Goal: Information Seeking & Learning: Learn about a topic

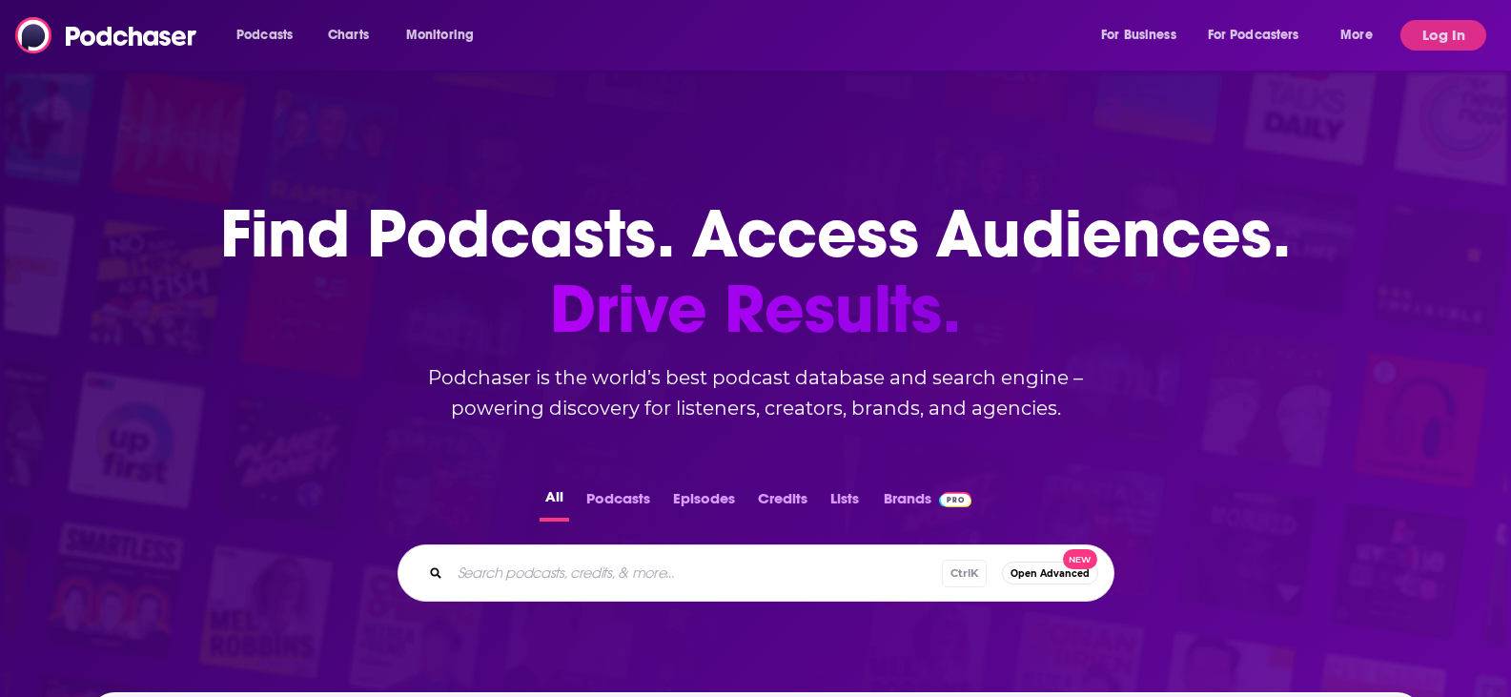
click at [647, 595] on div "Ctrl K Open Advanced New" at bounding box center [756, 572] width 717 height 57
click at [654, 575] on input "Search podcasts, credits, & more..." at bounding box center [696, 573] width 492 height 31
click at [619, 493] on button "Podcasts" at bounding box center [618, 502] width 75 height 37
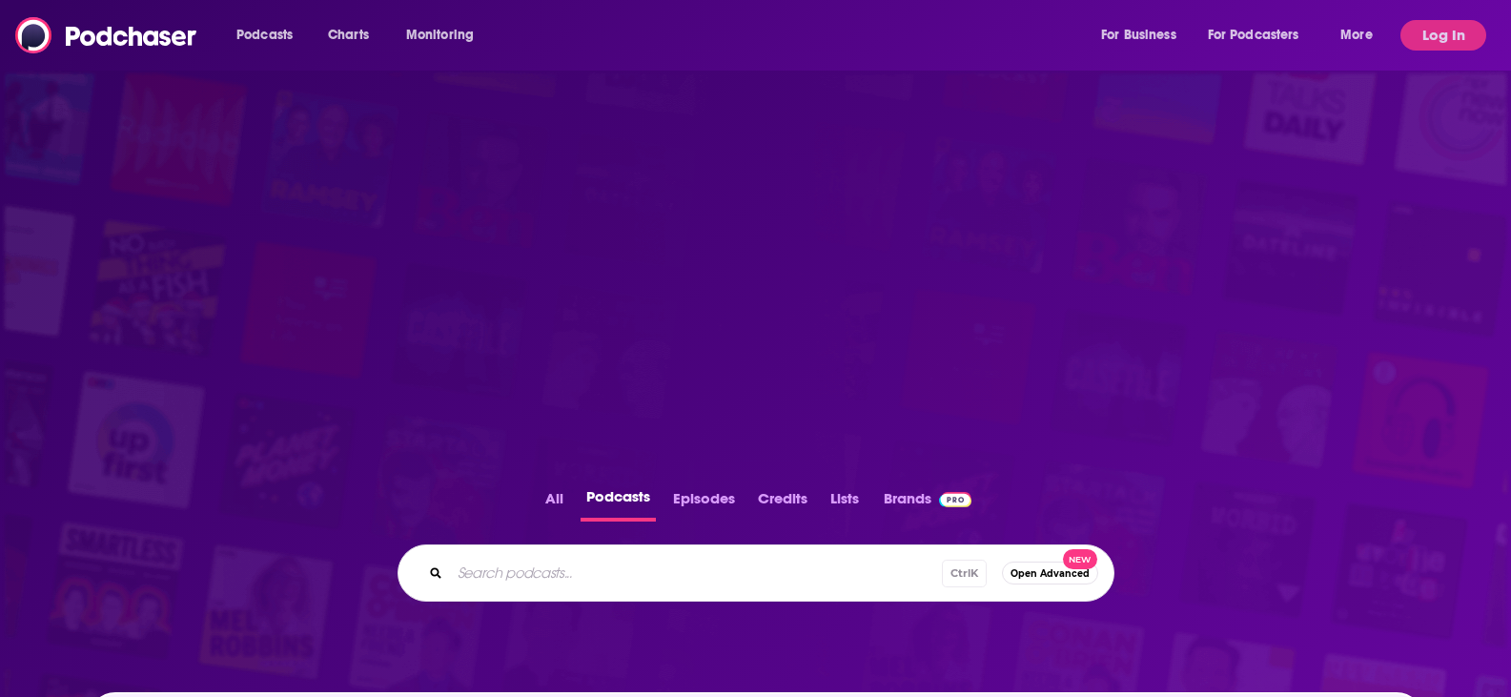
click at [631, 558] on input "Search podcasts..." at bounding box center [696, 573] width 492 height 31
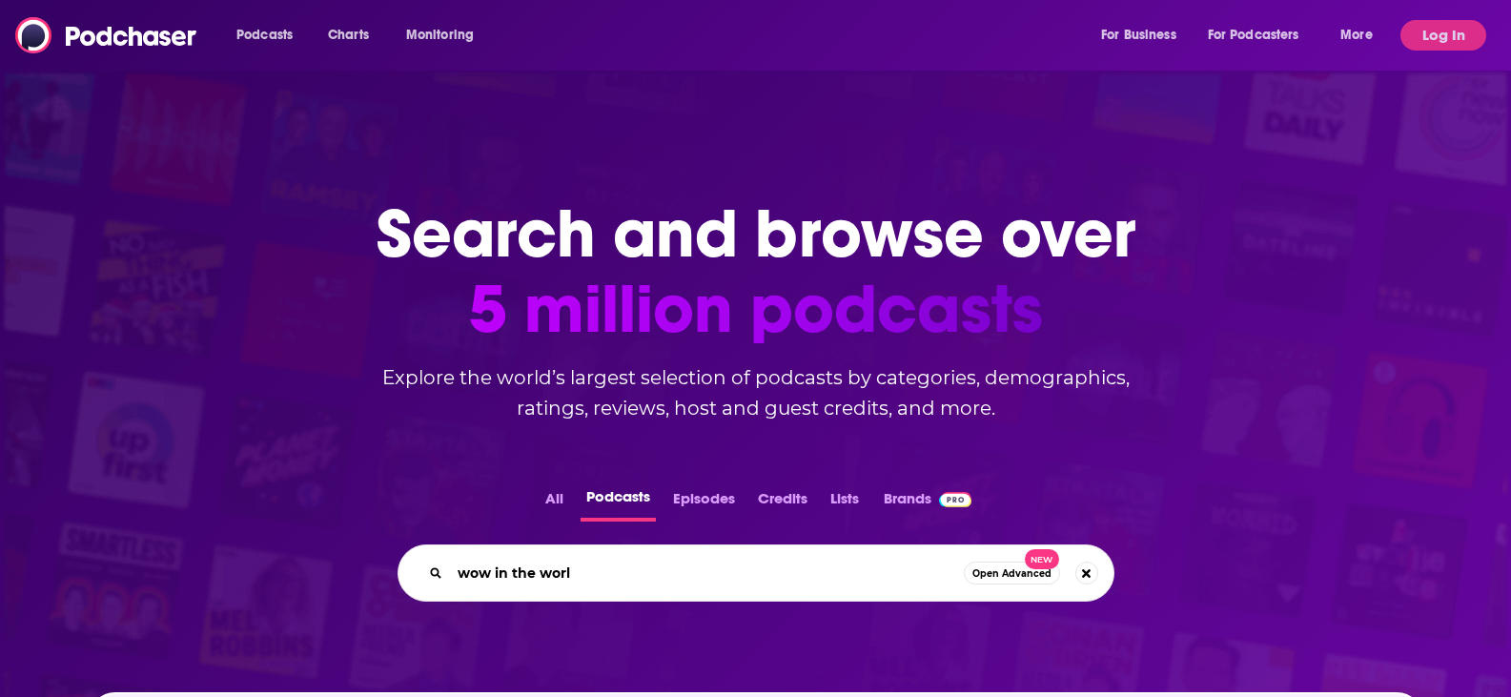
type input "wow in the world"
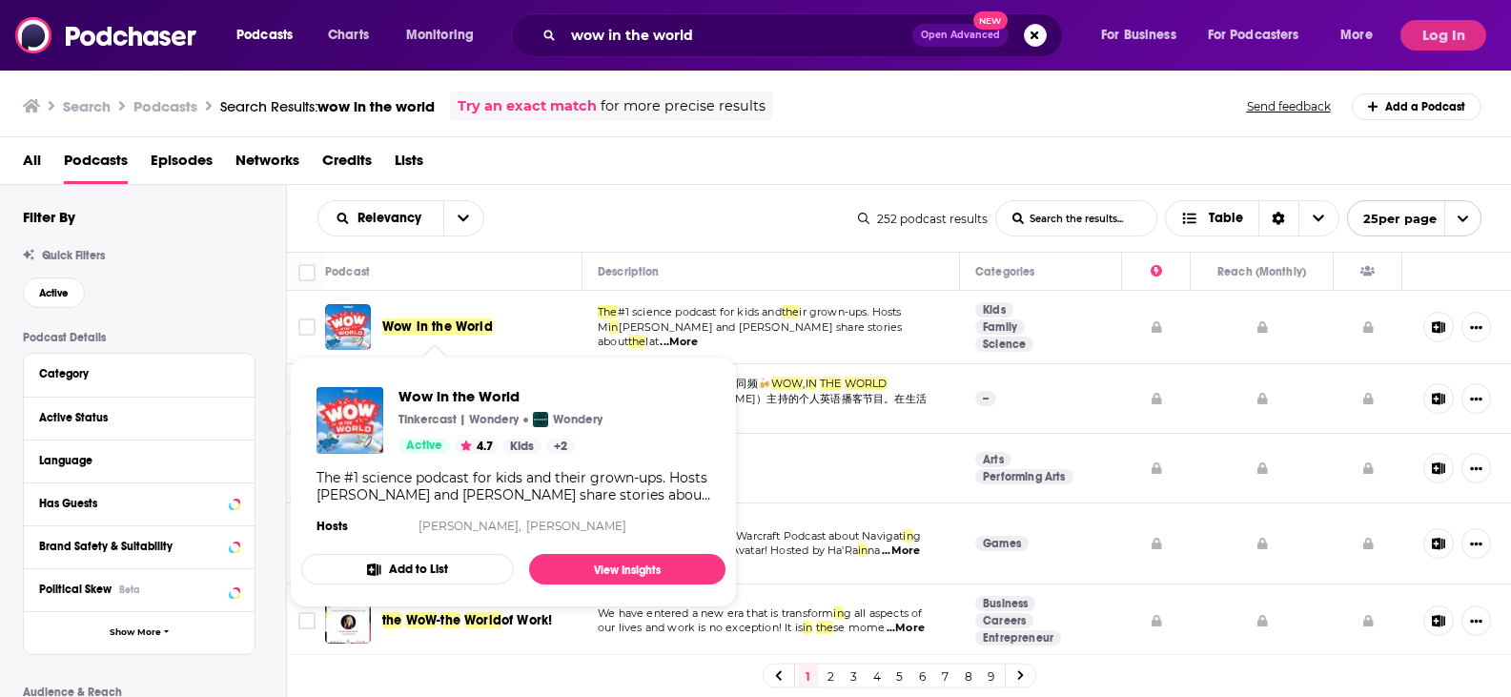
click at [447, 318] on span "Wow in the World" at bounding box center [437, 326] width 111 height 16
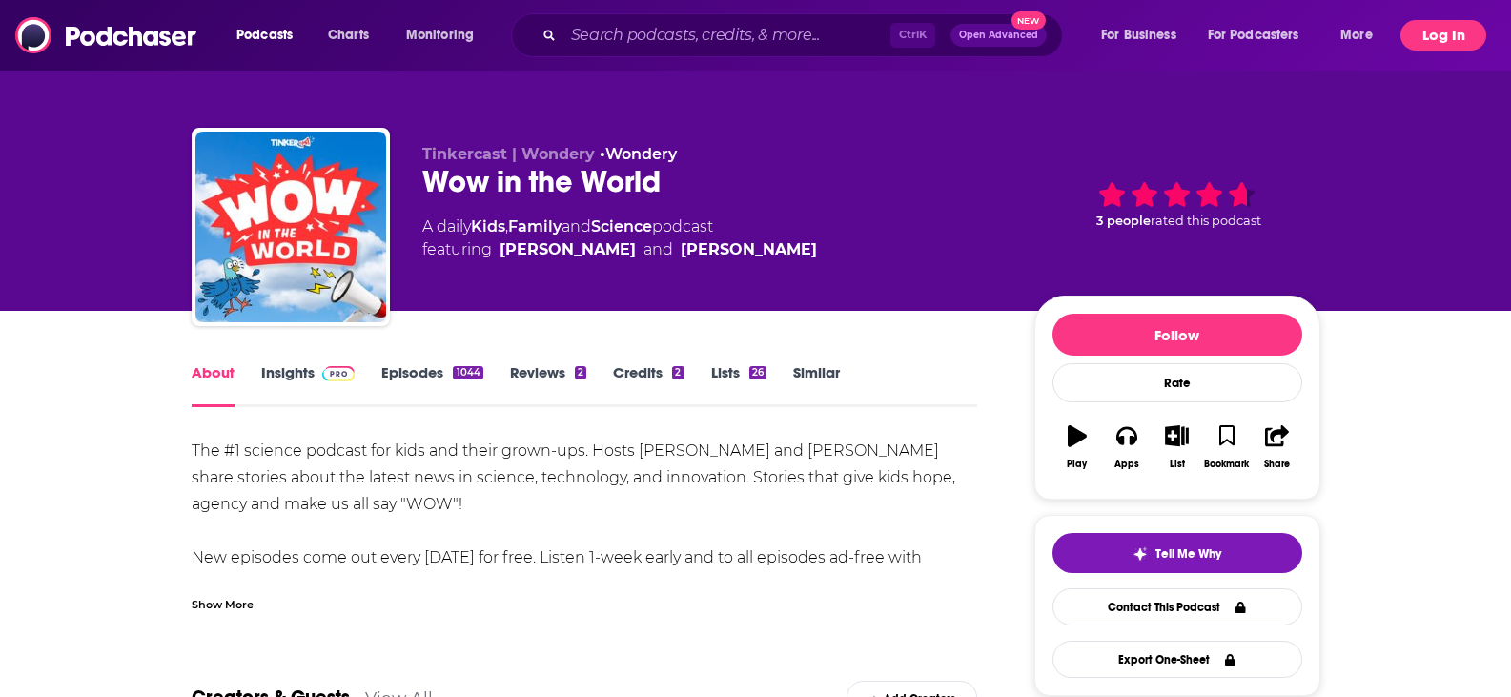
click at [1431, 31] on button "Log In" at bounding box center [1444, 35] width 86 height 31
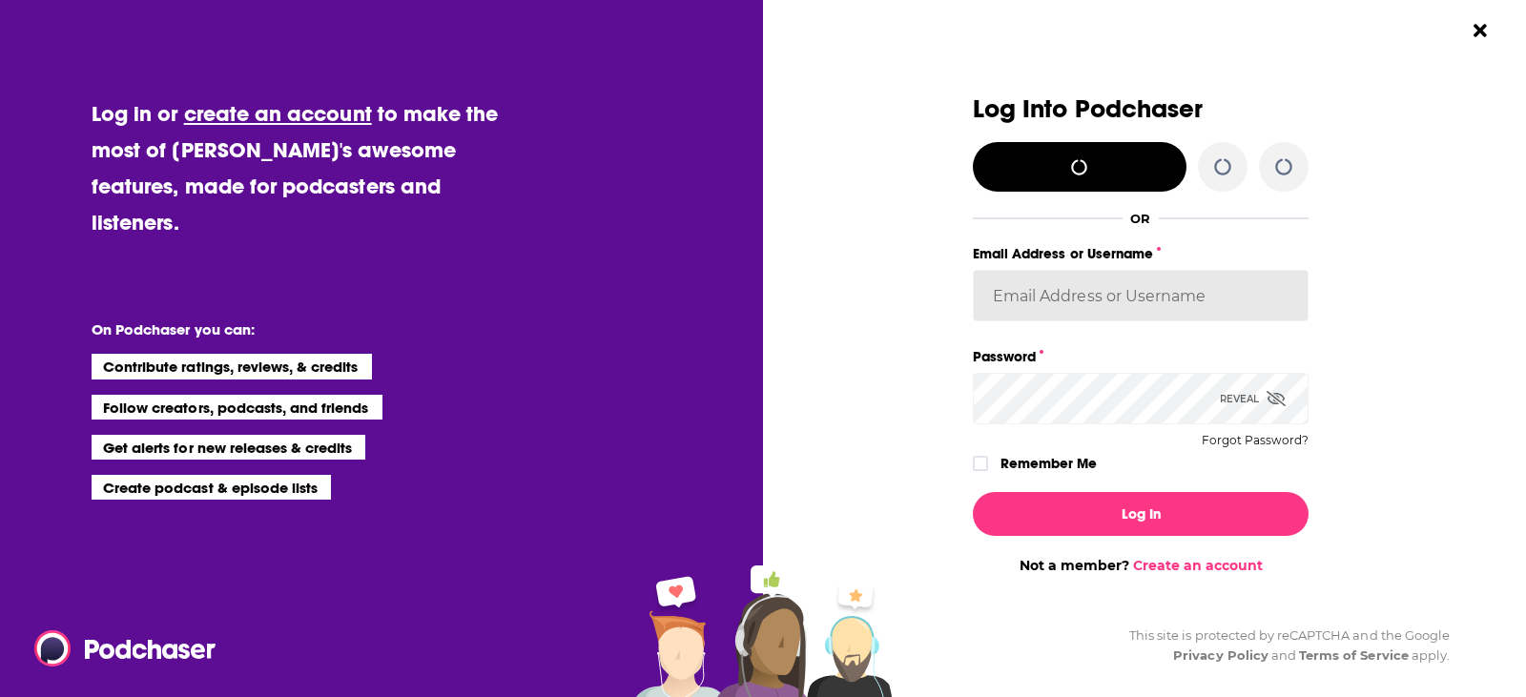
type input "[PERSON_NAME][EMAIL_ADDRESS][PERSON_NAME][DOMAIN_NAME]"
click at [1032, 464] on label "Remember Me" at bounding box center [1048, 463] width 96 height 25
click at [986, 472] on input "rememberMe" at bounding box center [980, 472] width 11 height 0
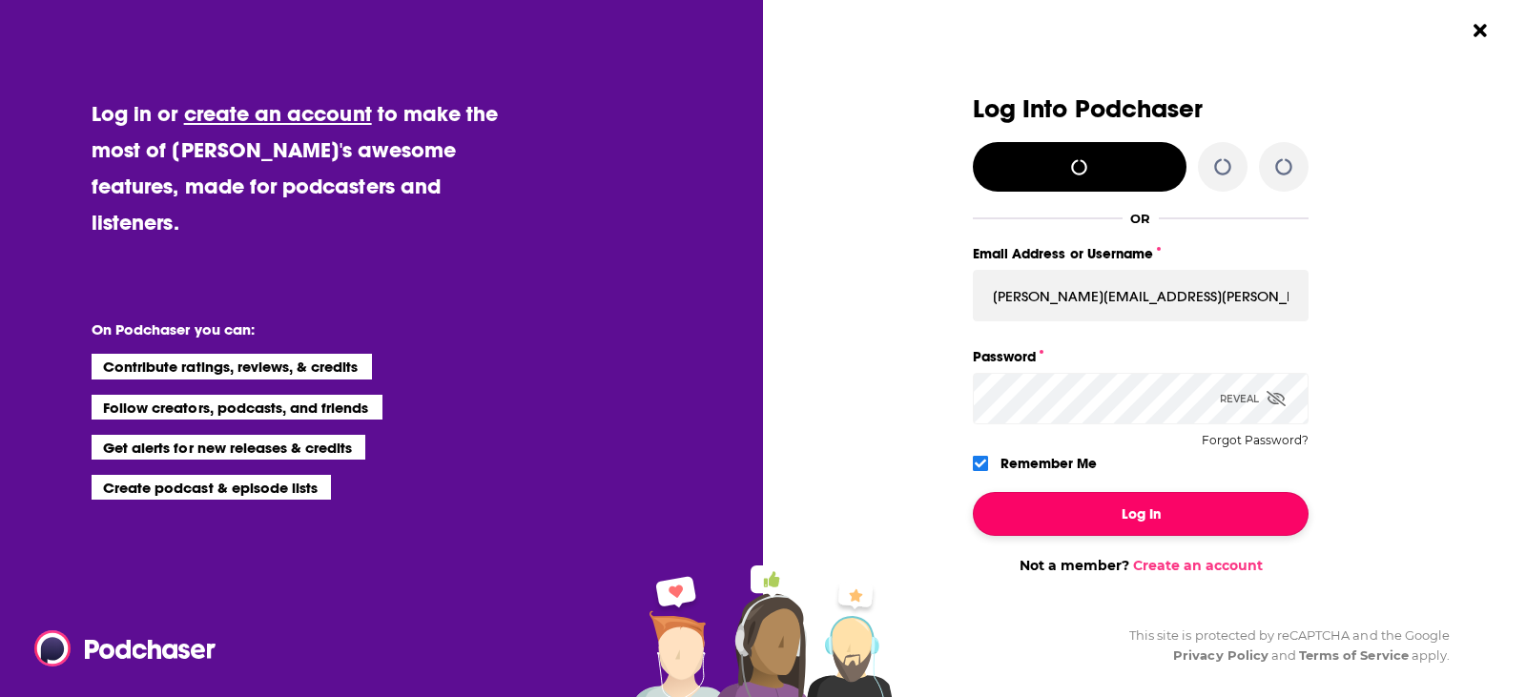
click at [1059, 513] on button "Log In" at bounding box center [1141, 514] width 336 height 44
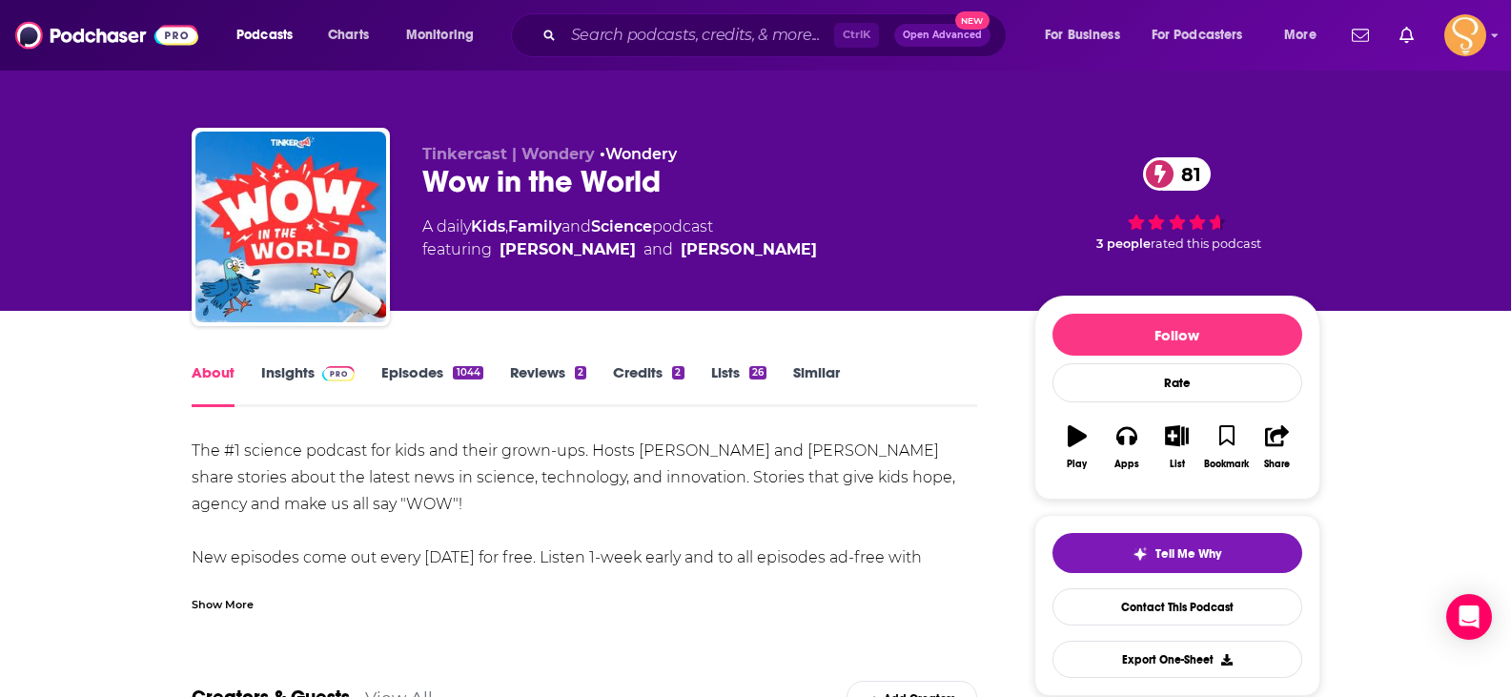
click at [280, 366] on link "Insights" at bounding box center [308, 385] width 94 height 44
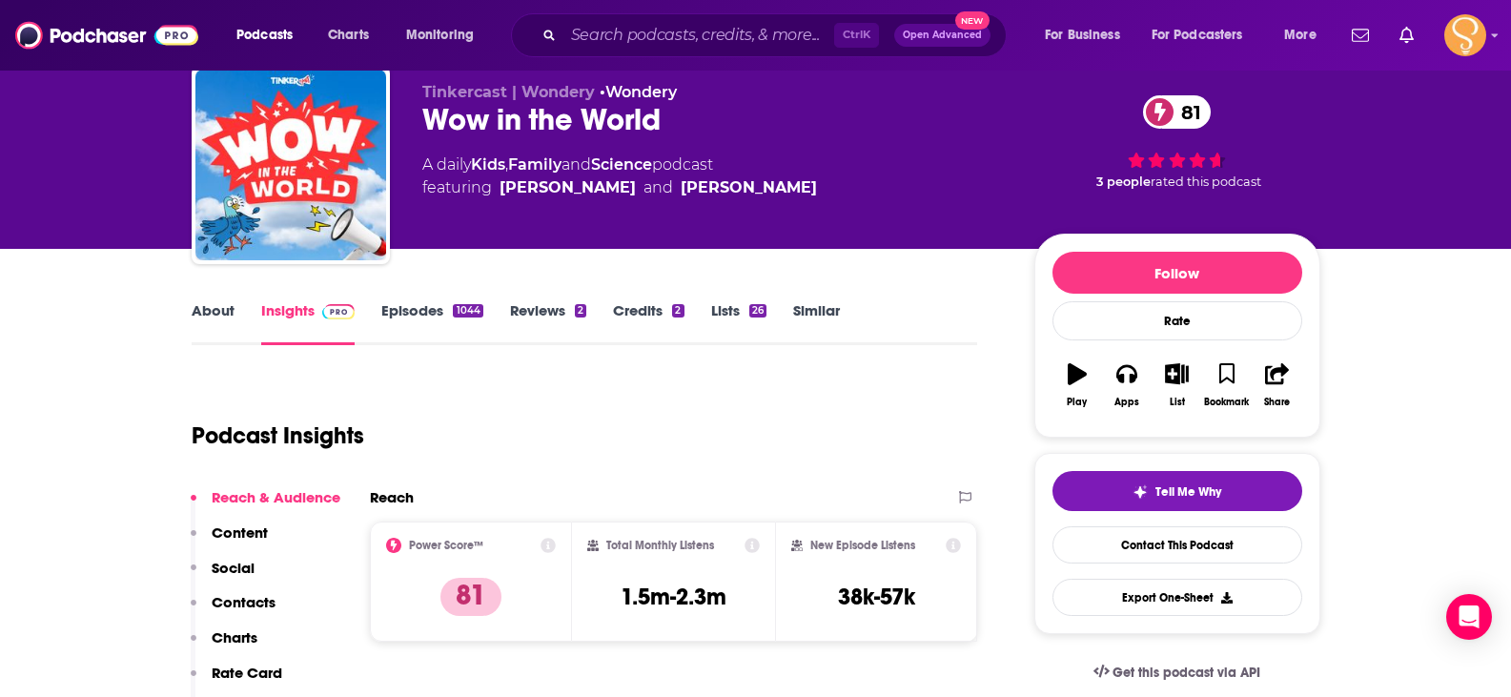
scroll to position [191, 0]
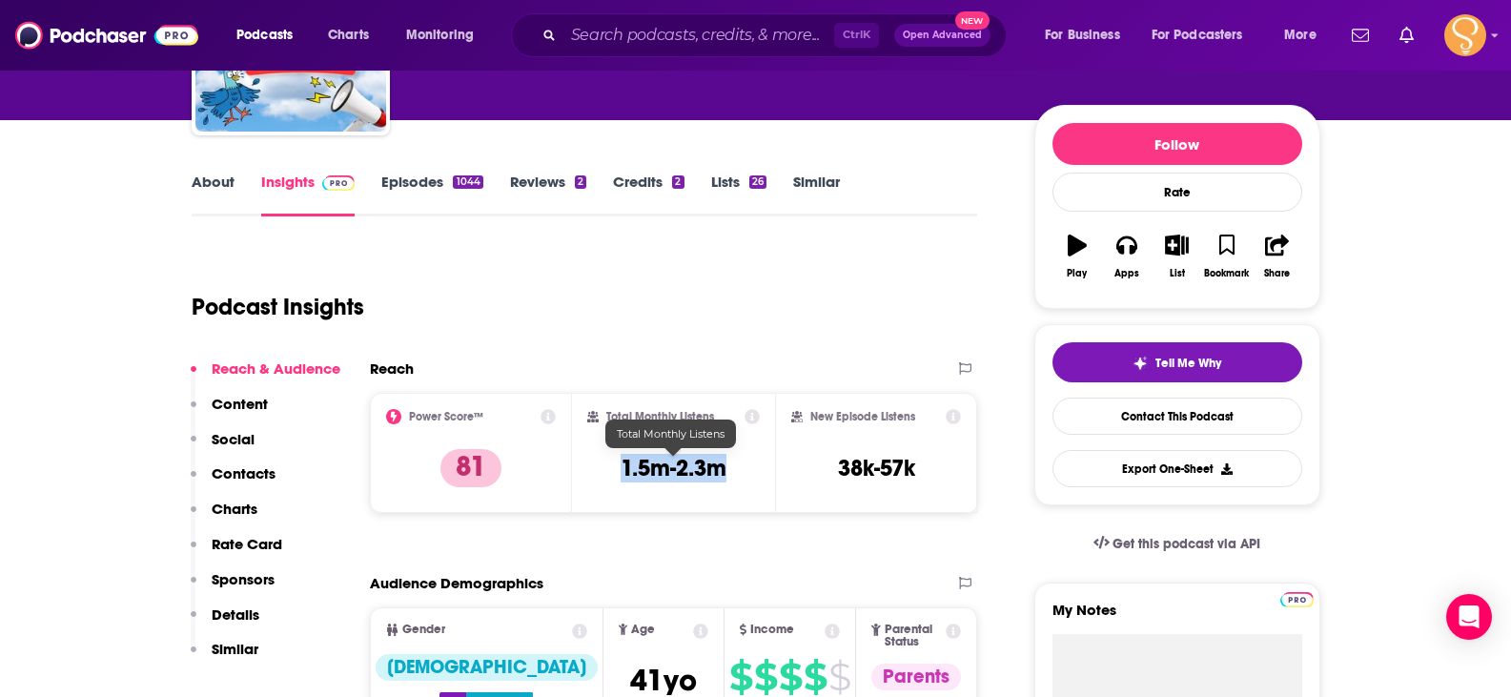
drag, startPoint x: 729, startPoint y: 479, endPoint x: 626, endPoint y: 461, distance: 105.5
click at [626, 461] on div "Total Monthly Listens 1.5m-2.3m" at bounding box center [673, 453] width 173 height 88
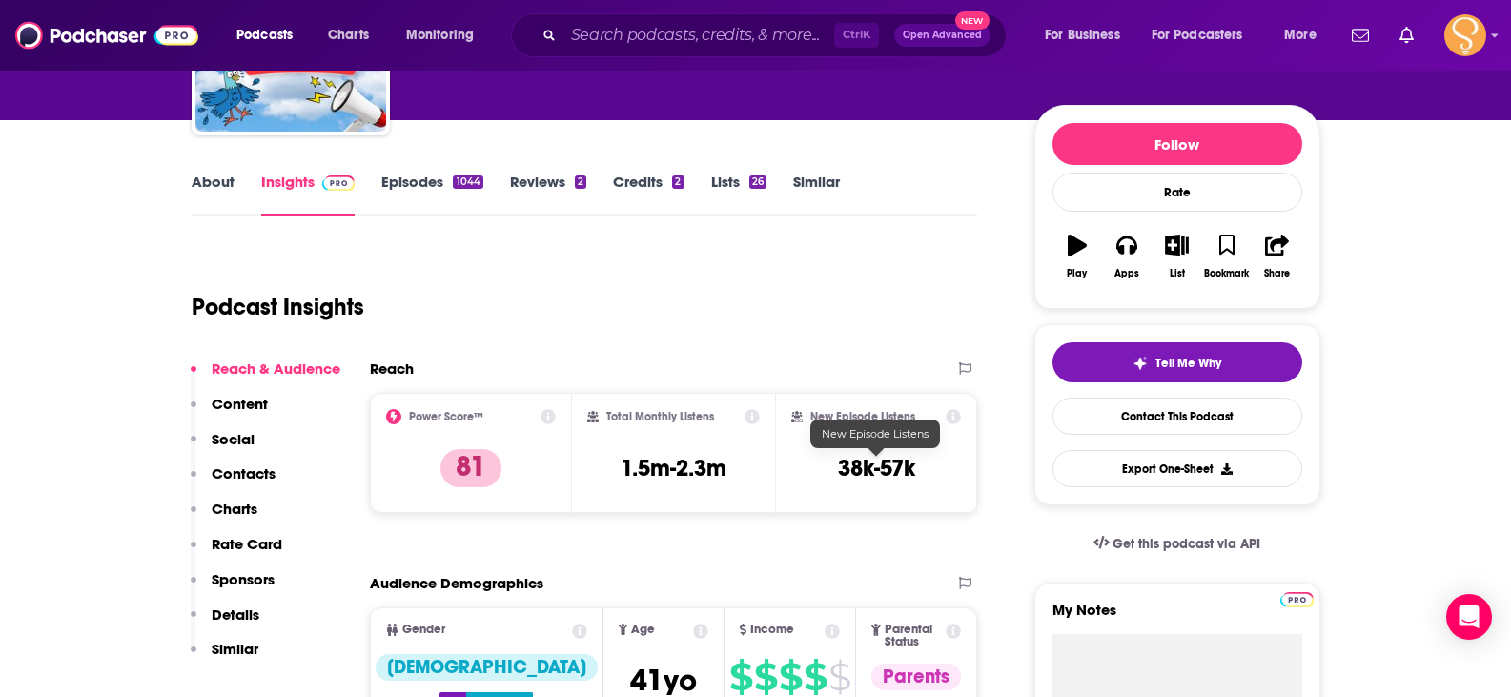
click at [871, 464] on h3 "38k-57k" at bounding box center [876, 468] width 77 height 29
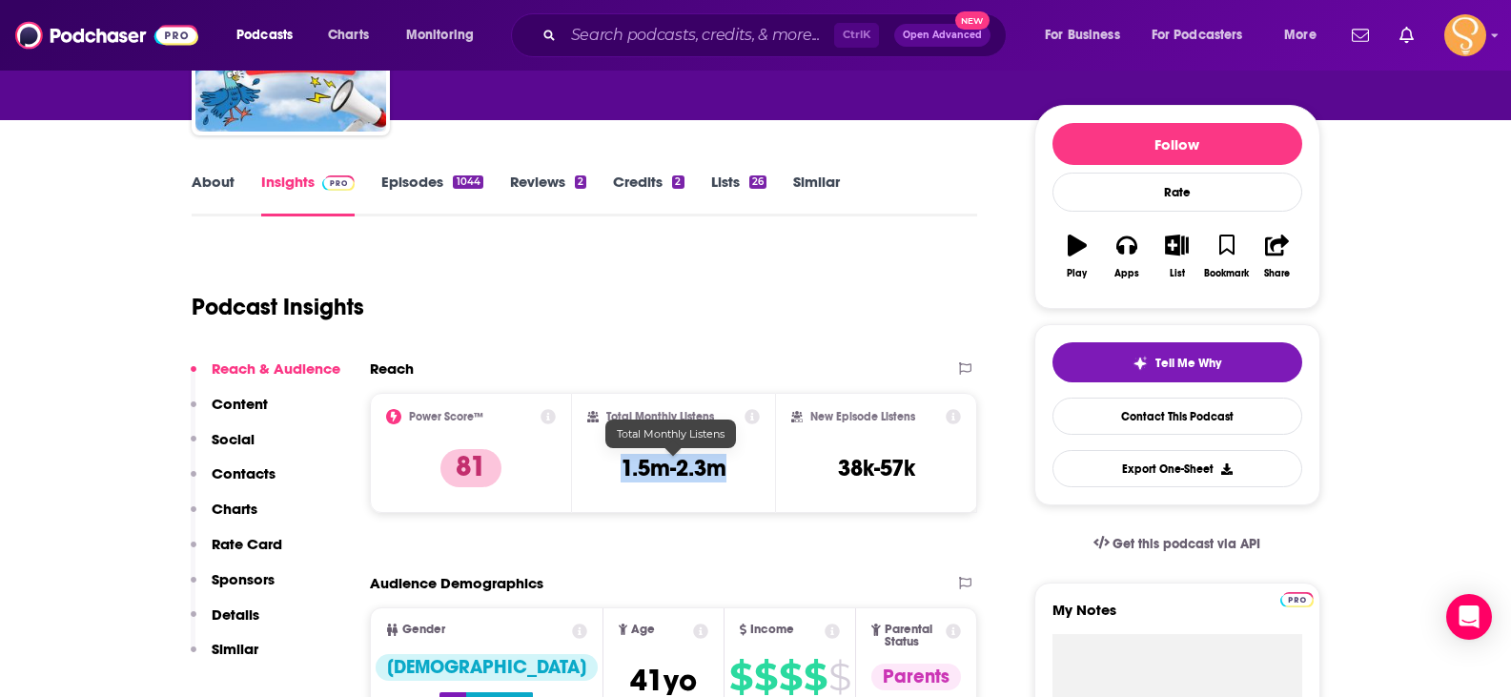
drag, startPoint x: 725, startPoint y: 464, endPoint x: 606, endPoint y: 456, distance: 119.5
click at [606, 456] on div "Total Monthly Listens 1.5m-2.3m" at bounding box center [673, 453] width 173 height 88
copy h3 "1.5m-2.3m"
drag, startPoint x: 915, startPoint y: 147, endPoint x: 865, endPoint y: 96, distance: 71.5
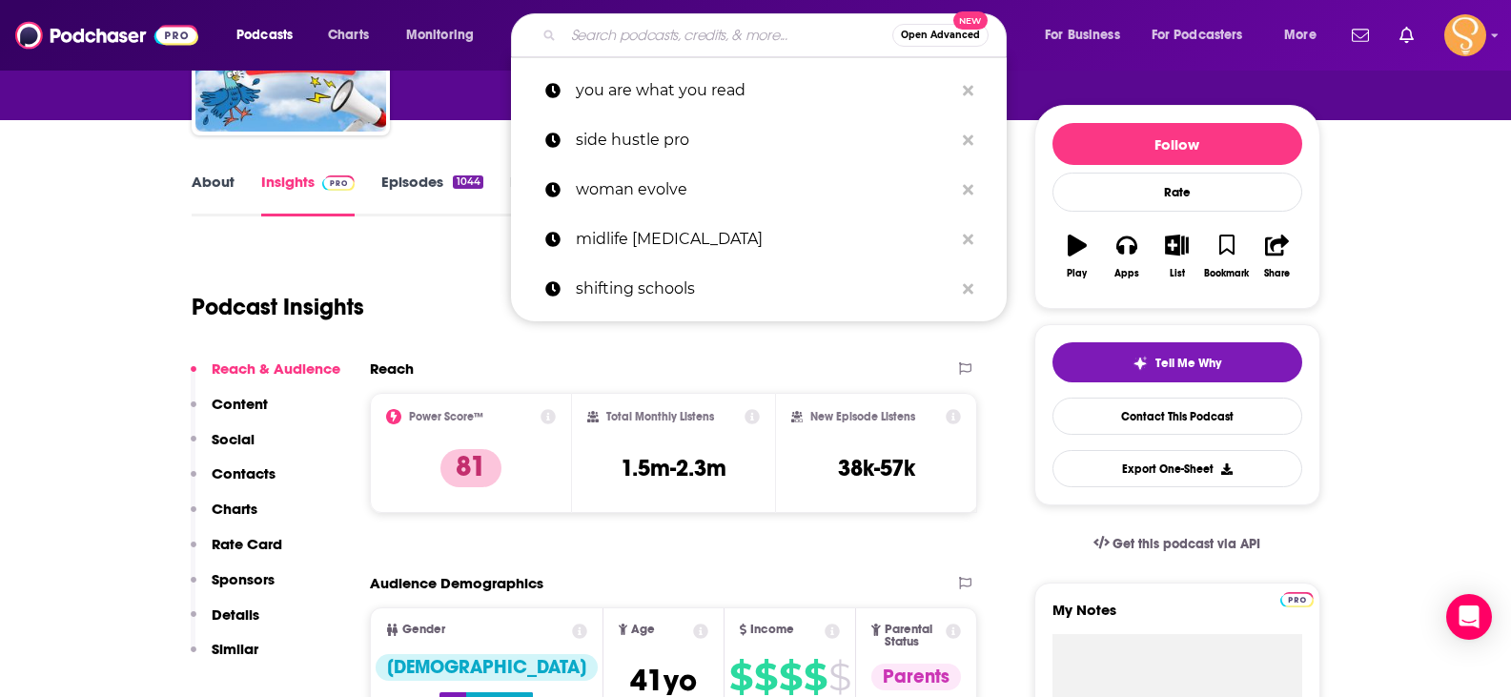
click at [703, 44] on input "Search podcasts, credits, & more..." at bounding box center [728, 35] width 329 height 31
paste input "SiriusXM Kids Place Live"
type input "SiriusXM Kids Place Live"
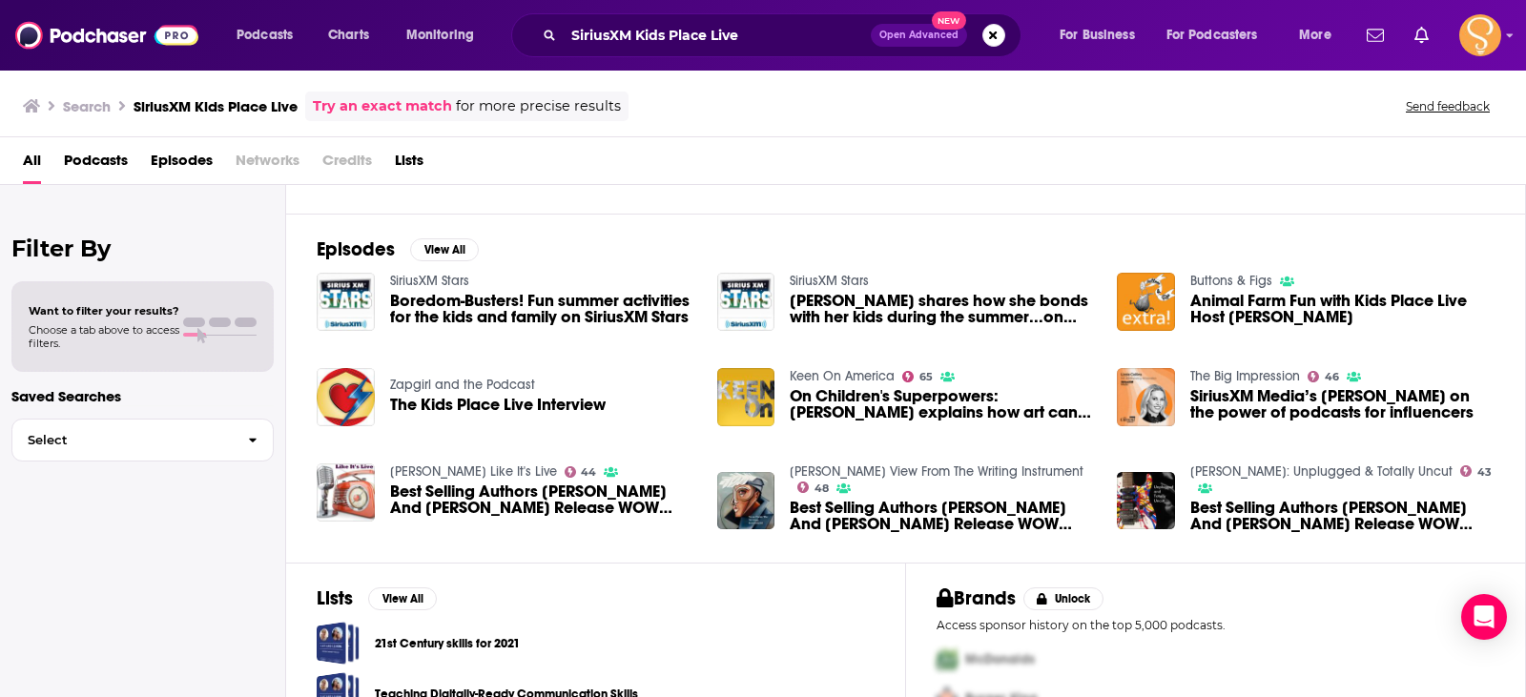
scroll to position [326, 0]
